Goal: Task Accomplishment & Management: Use online tool/utility

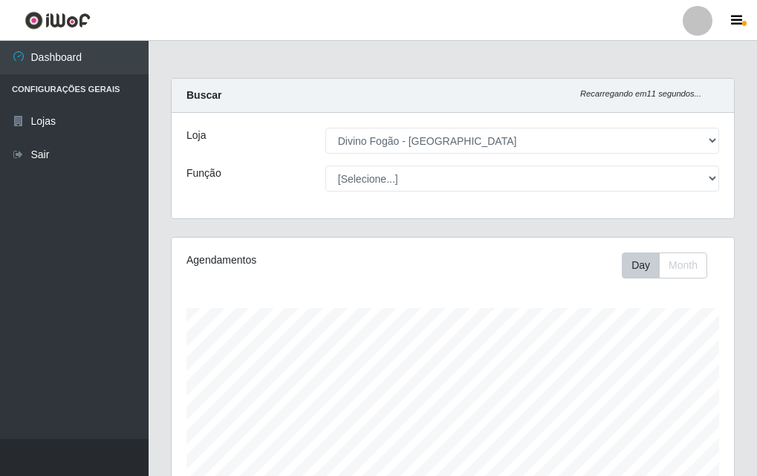
select select "499"
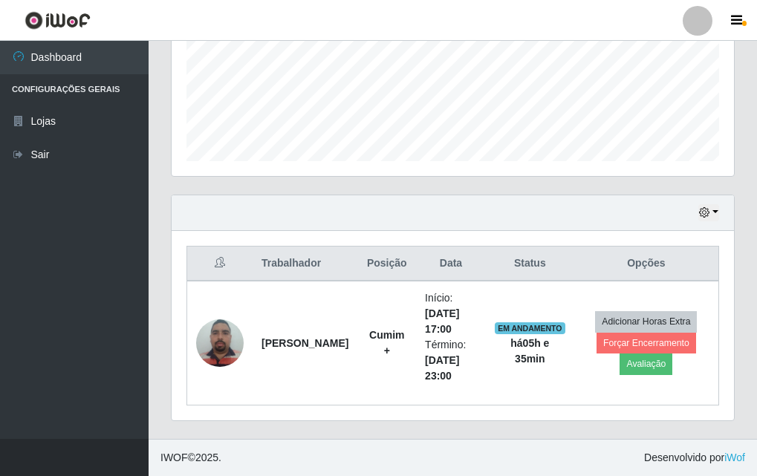
scroll to position [308, 562]
drag, startPoint x: 0, startPoint y: 0, endPoint x: 683, endPoint y: 473, distance: 830.7
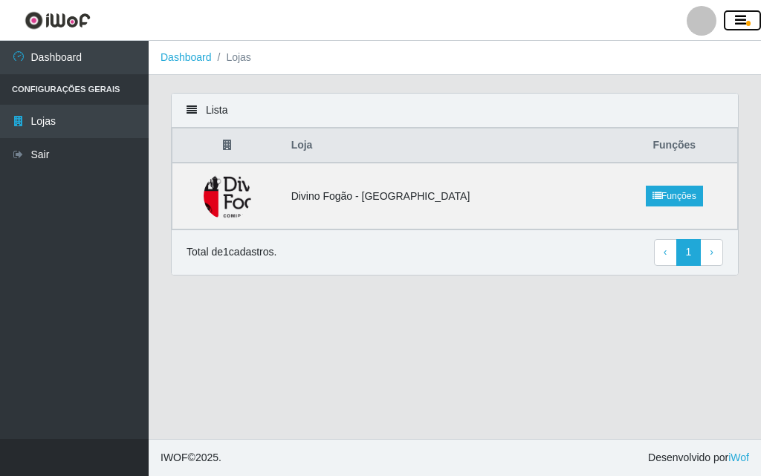
click at [746, 19] on button "button" at bounding box center [742, 20] width 37 height 21
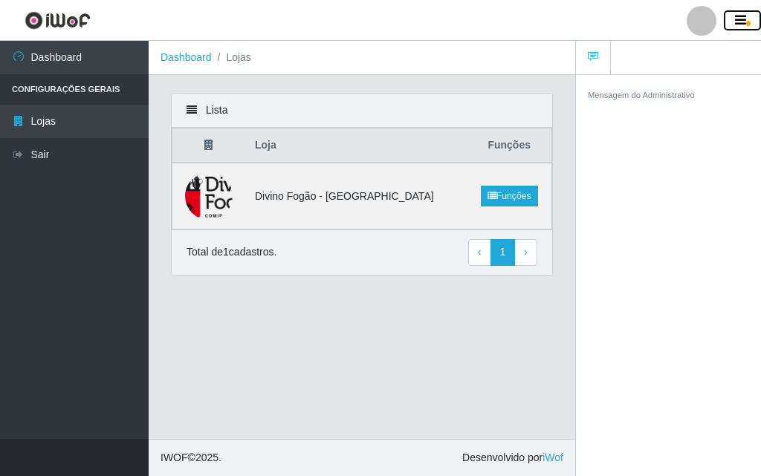
click at [741, 20] on icon "button" at bounding box center [740, 20] width 11 height 13
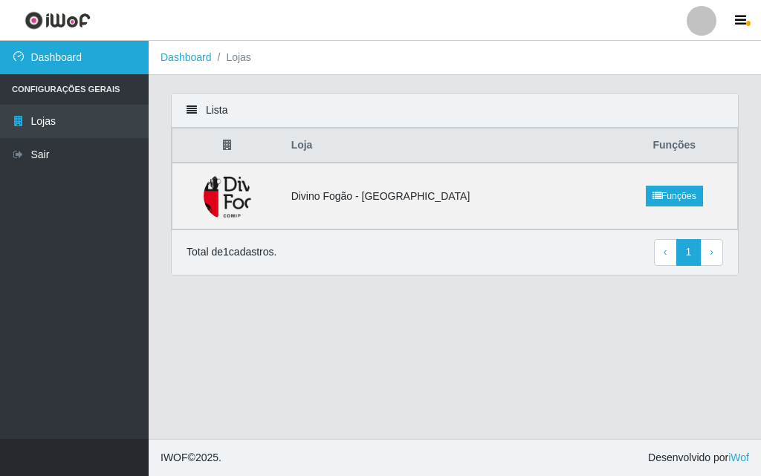
click at [87, 56] on link "Dashboard" at bounding box center [74, 57] width 149 height 33
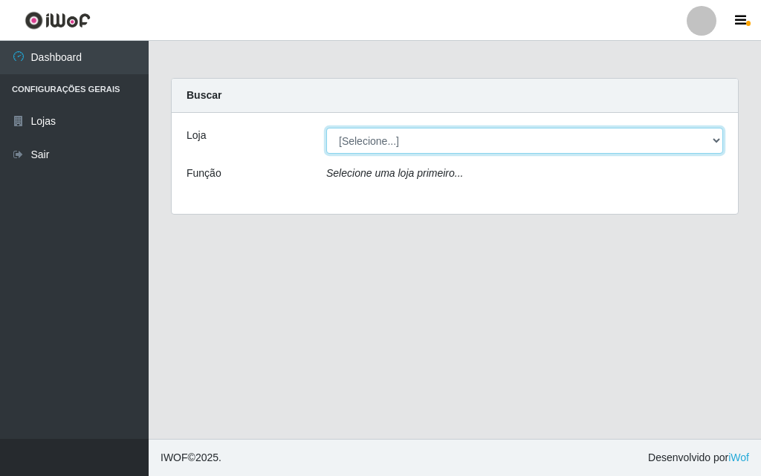
click at [393, 147] on select "[Selecione...] Divino Fogão - [GEOGRAPHIC_DATA]" at bounding box center [524, 141] width 397 height 26
select select "499"
click at [326, 128] on select "[Selecione...] Divino Fogão - [GEOGRAPHIC_DATA]" at bounding box center [524, 141] width 397 height 26
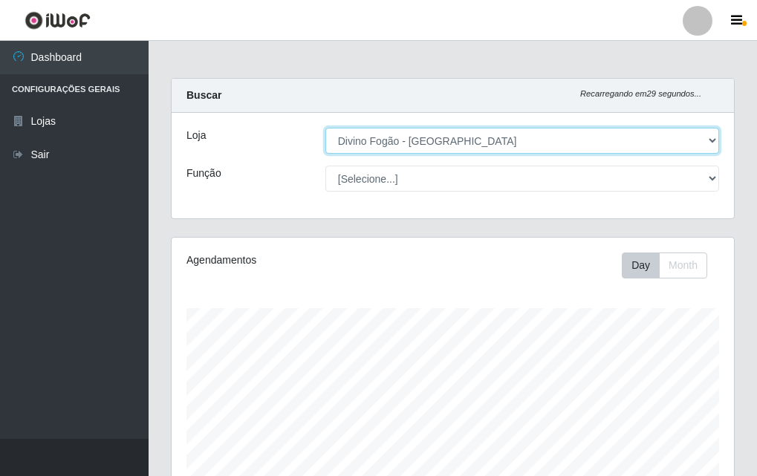
scroll to position [308, 562]
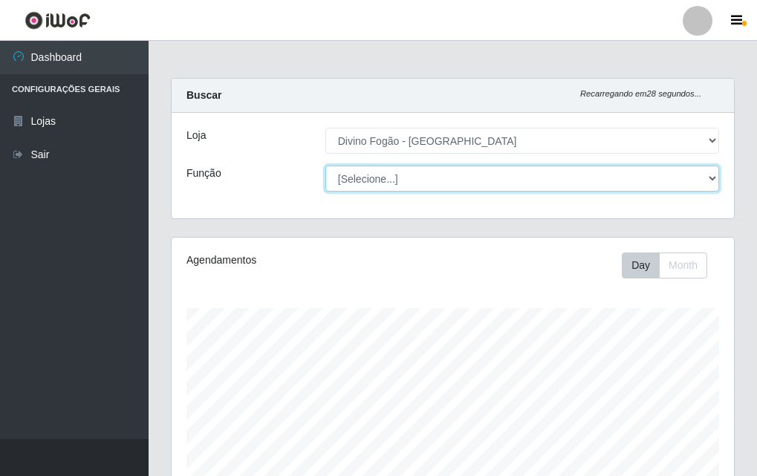
drag, startPoint x: 393, startPoint y: 153, endPoint x: 399, endPoint y: 183, distance: 31.0
click at [399, 183] on select "[Selecione...] ASG ASG + ASG ++ Auxiliar de Cozinha Auxiliar de Cozinha + Auxil…" at bounding box center [522, 179] width 394 height 26
click at [325, 166] on select "[Selecione...] ASG ASG + ASG ++ Auxiliar de Cozinha Auxiliar de Cozinha + Auxil…" at bounding box center [522, 179] width 394 height 26
click at [444, 184] on select "[Selecione...] ASG ASG + ASG ++ Auxiliar de Cozinha Auxiliar de Cozinha + Auxil…" at bounding box center [522, 179] width 394 height 26
select select "91"
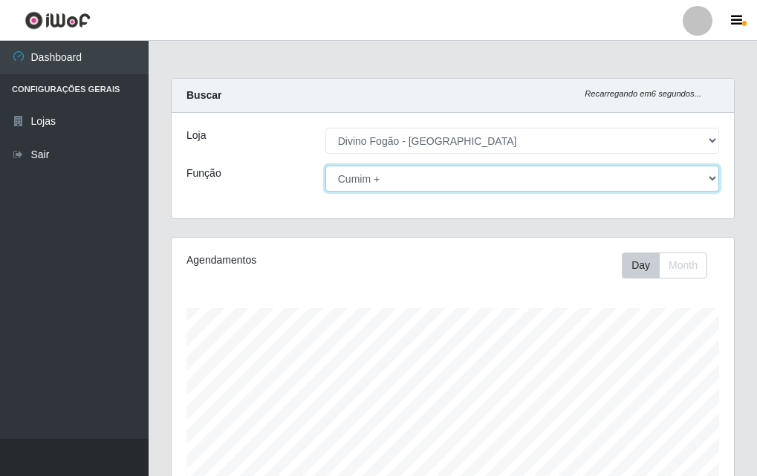
click at [325, 166] on select "[Selecione...] ASG ASG + ASG ++ Auxiliar de Cozinha Auxiliar de Cozinha + Auxil…" at bounding box center [522, 179] width 394 height 26
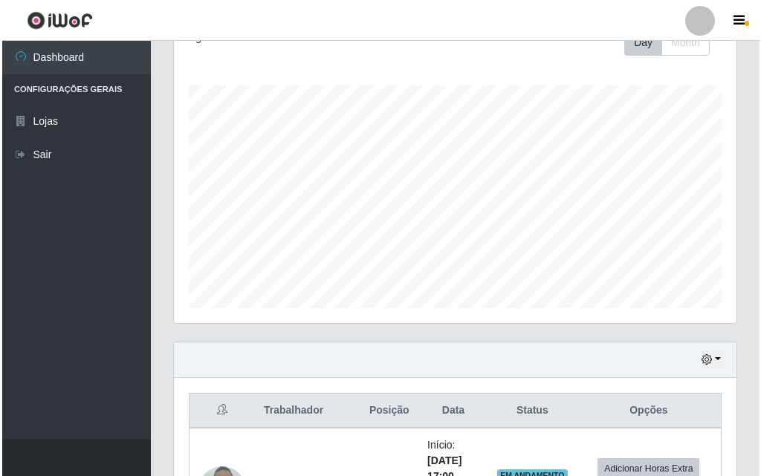
scroll to position [370, 0]
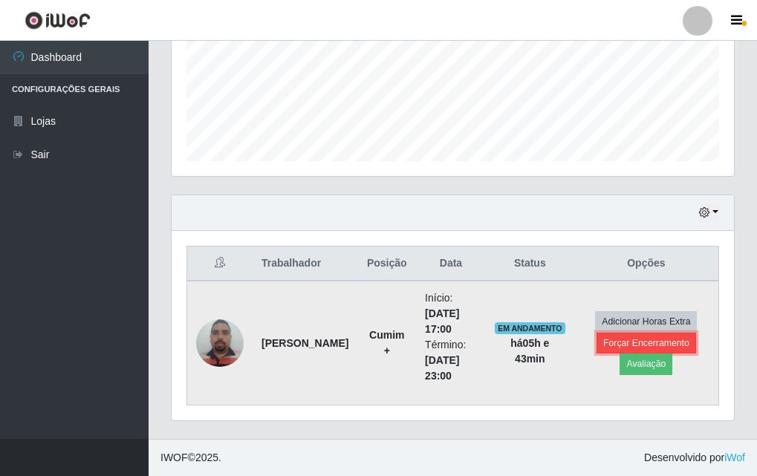
click at [649, 347] on button "Forçar Encerramento" at bounding box center [647, 343] width 100 height 21
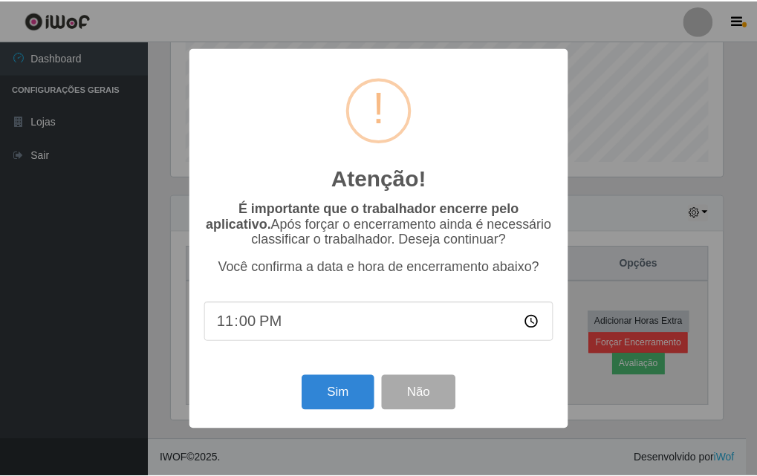
scroll to position [308, 555]
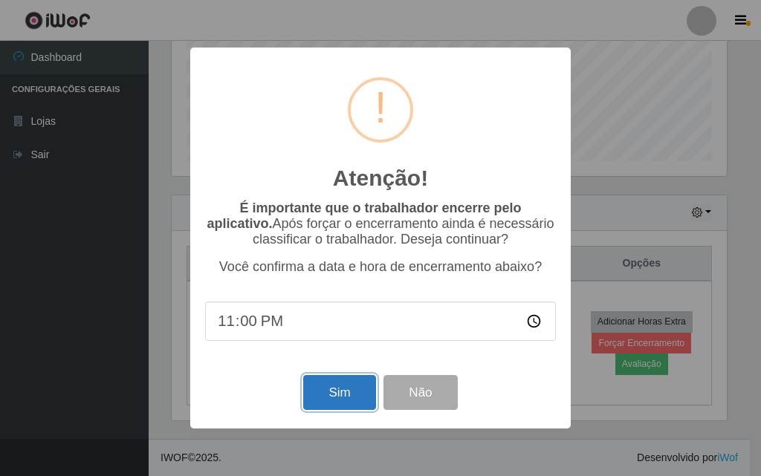
click at [345, 396] on button "Sim" at bounding box center [339, 392] width 72 height 35
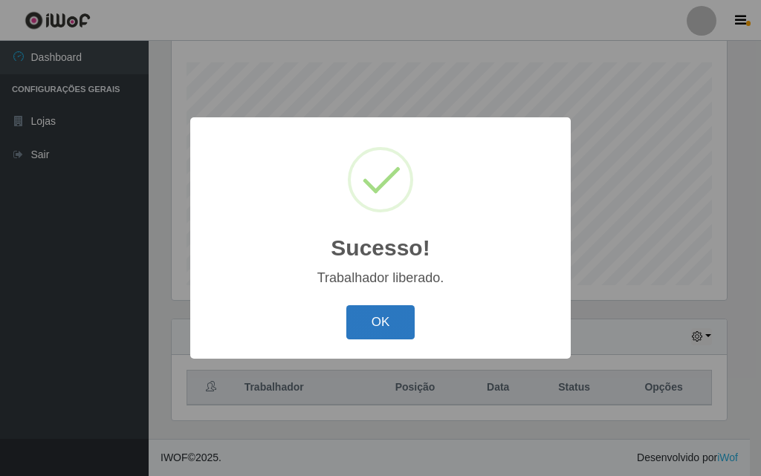
click at [394, 314] on button "OK" at bounding box center [380, 322] width 69 height 35
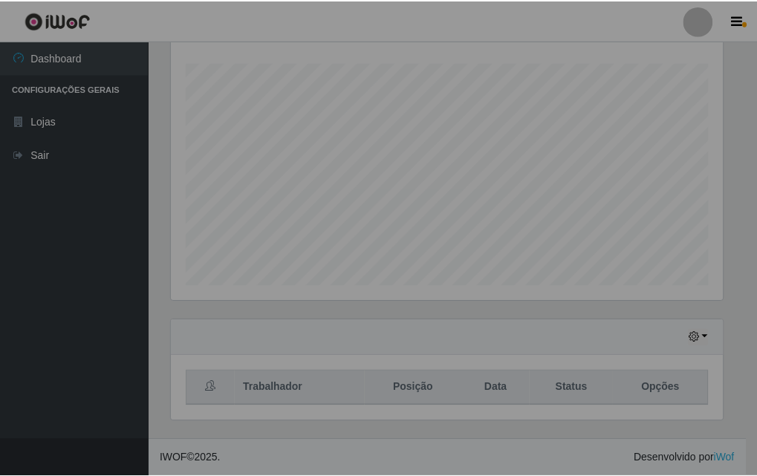
scroll to position [308, 562]
